Goal: Find specific page/section: Find specific page/section

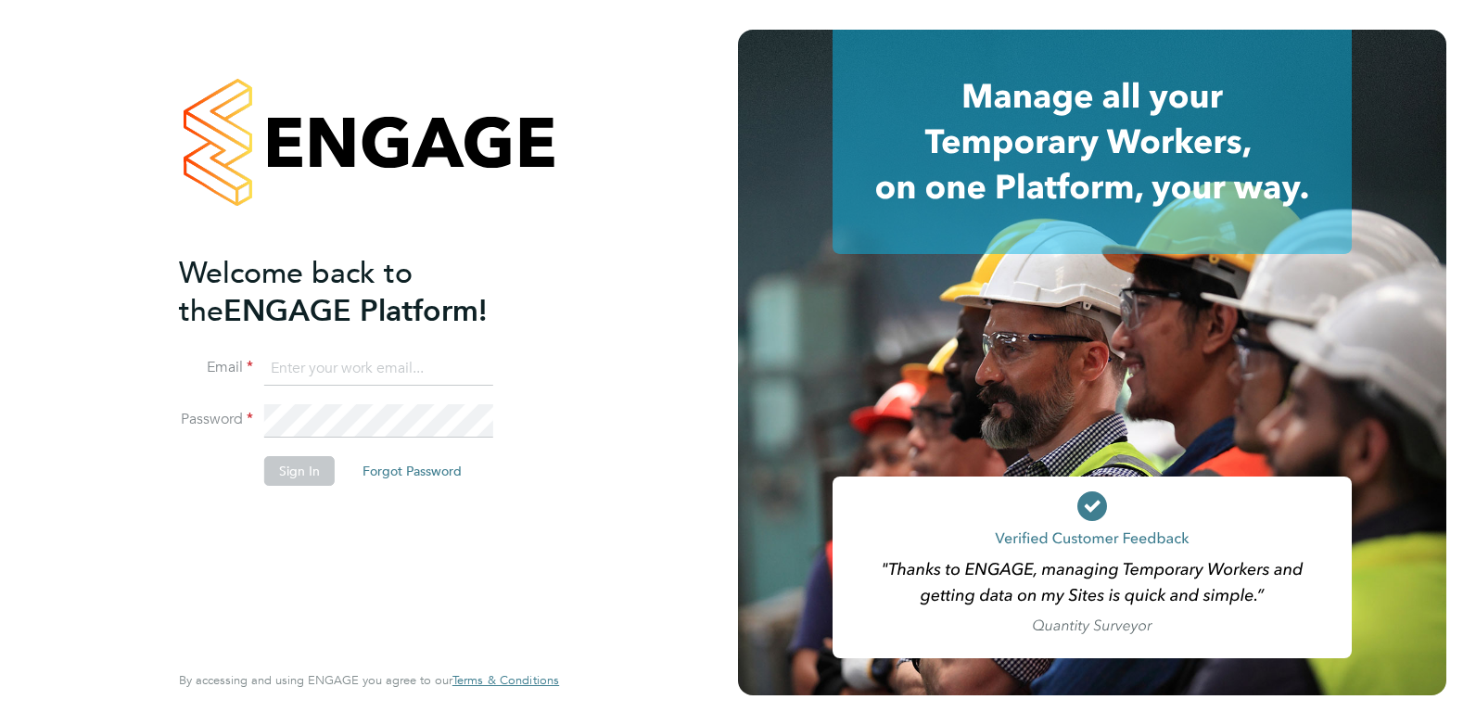
click at [346, 356] on input at bounding box center [378, 368] width 229 height 33
type input "samuel@omniapeople.com"
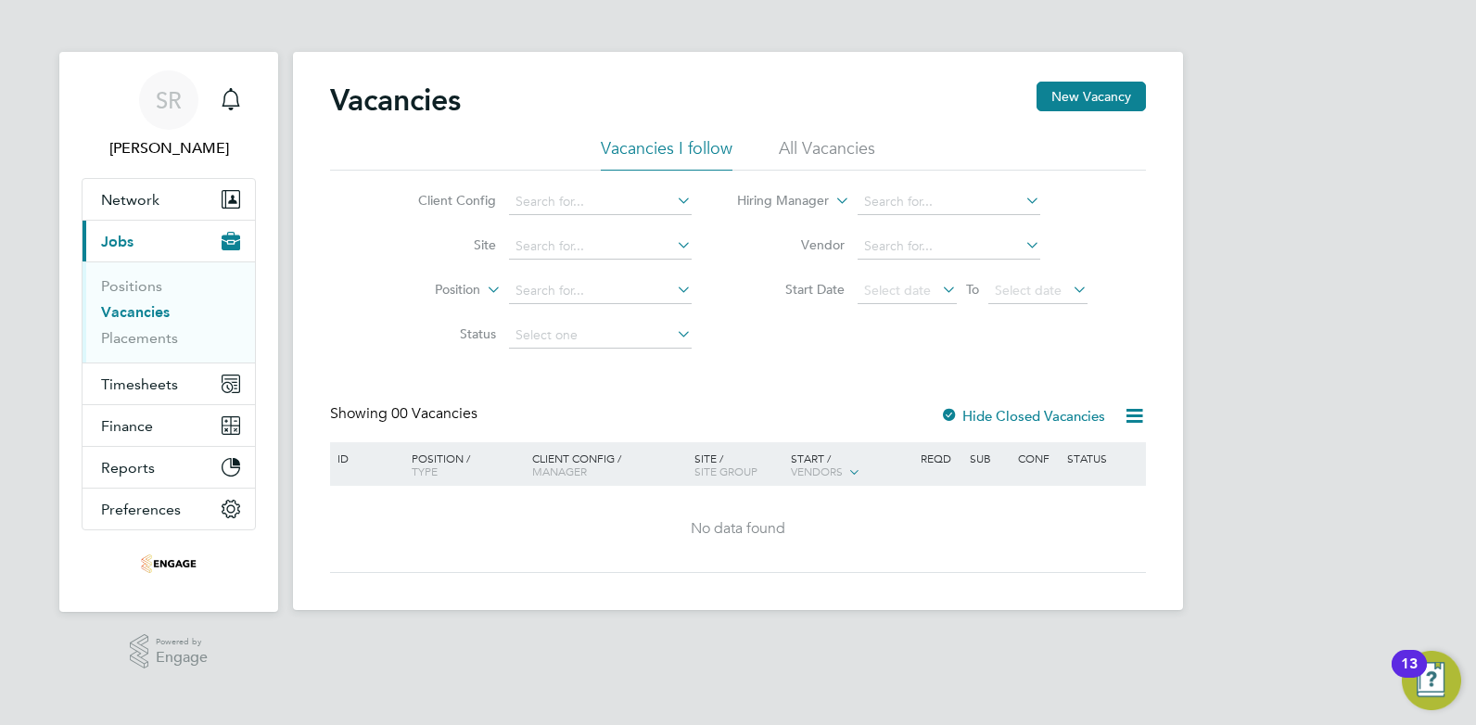
click at [805, 150] on li "All Vacancies" at bounding box center [827, 153] width 96 height 33
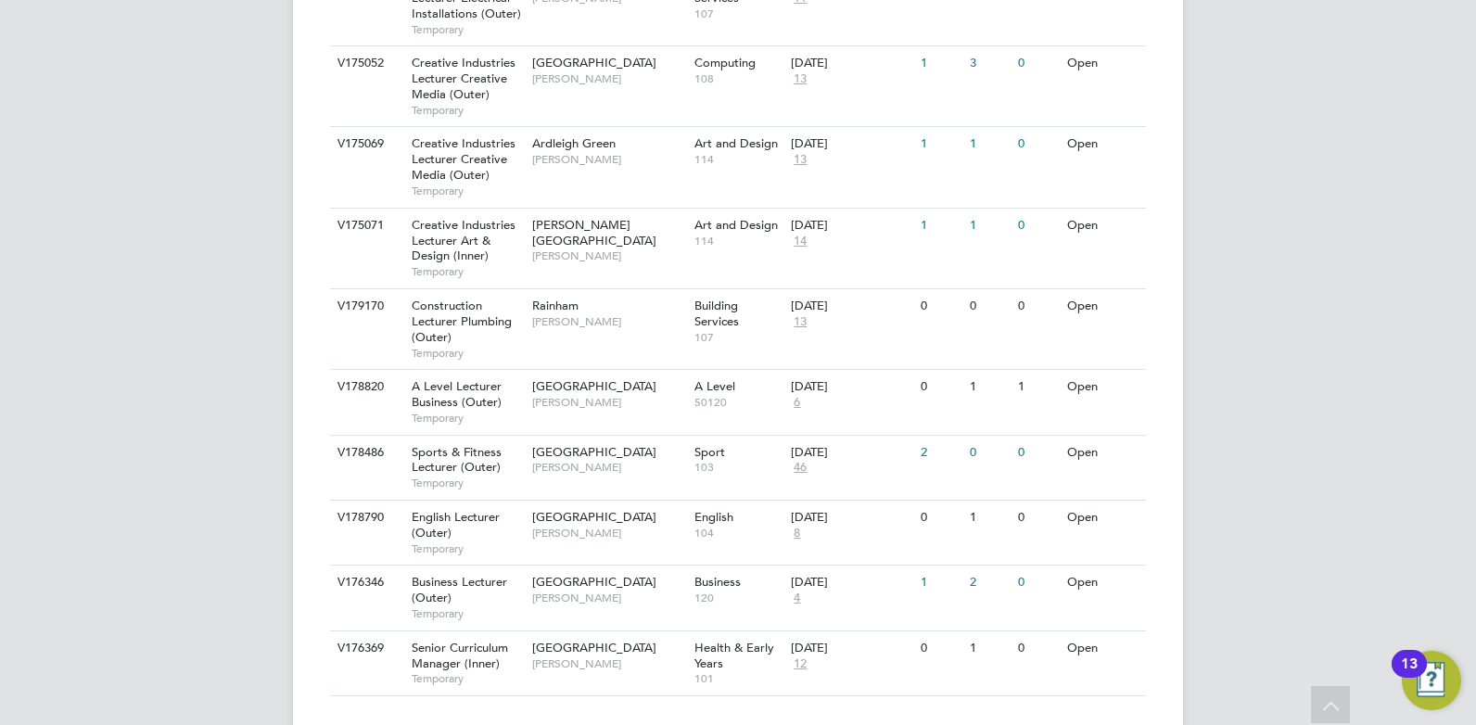
scroll to position [1336, 0]
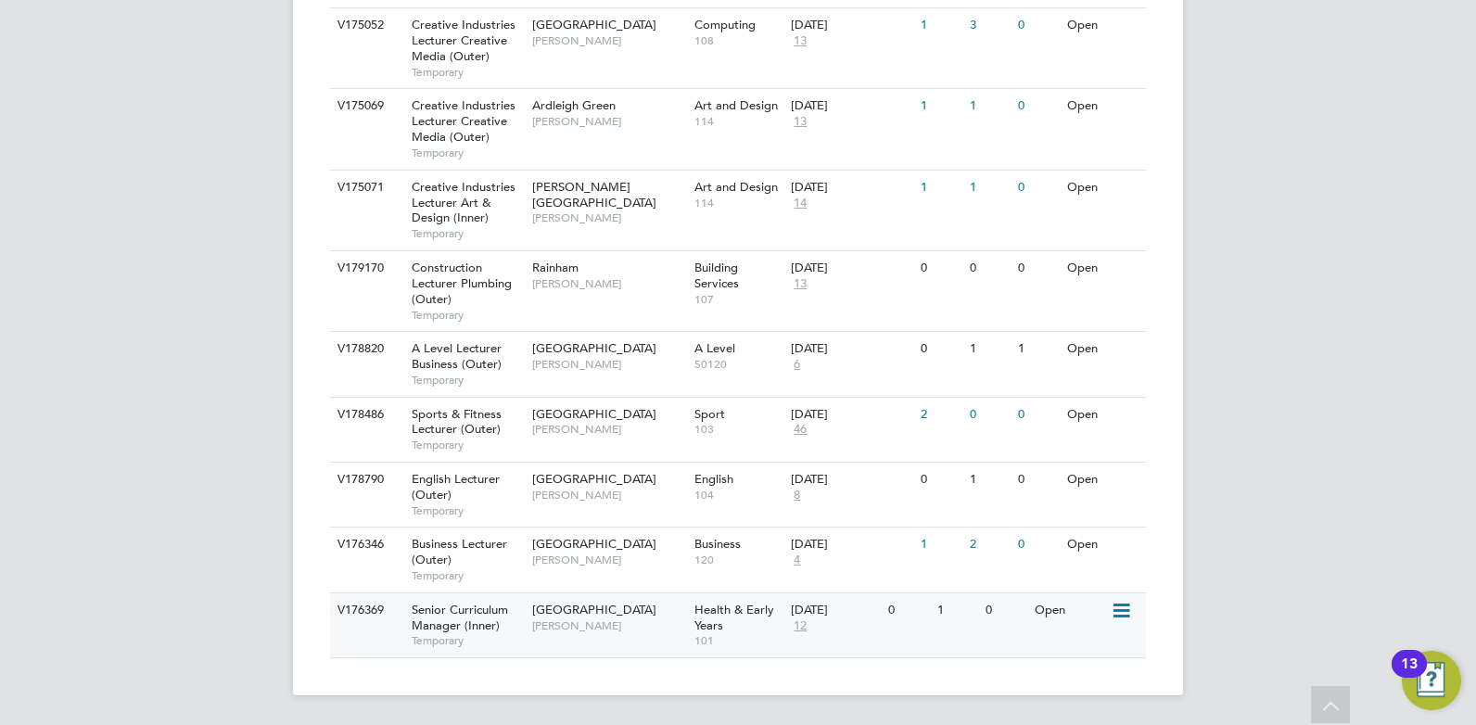
click at [455, 618] on span "Senior Curriculum Manager (Inner)" at bounding box center [460, 618] width 96 height 32
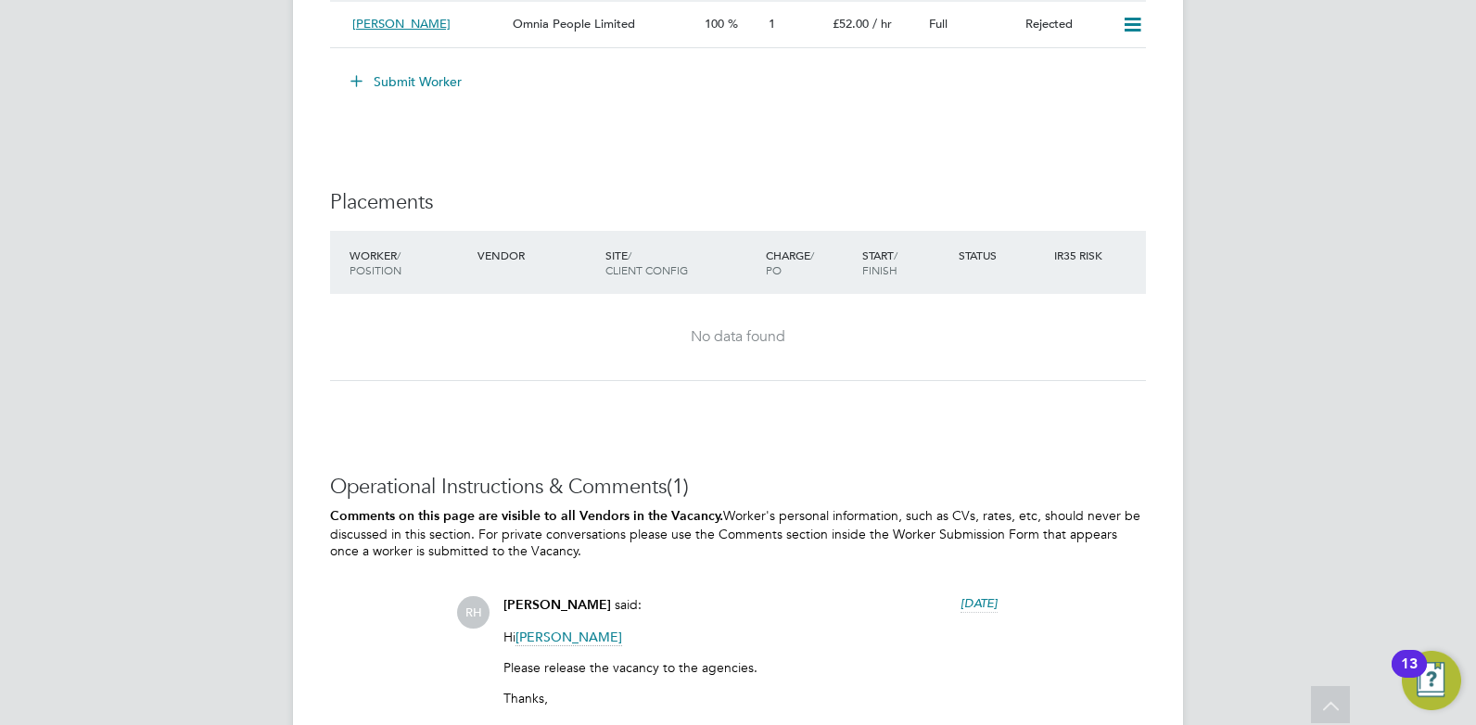
scroll to position [2492, 0]
